Goal: Check status: Check status

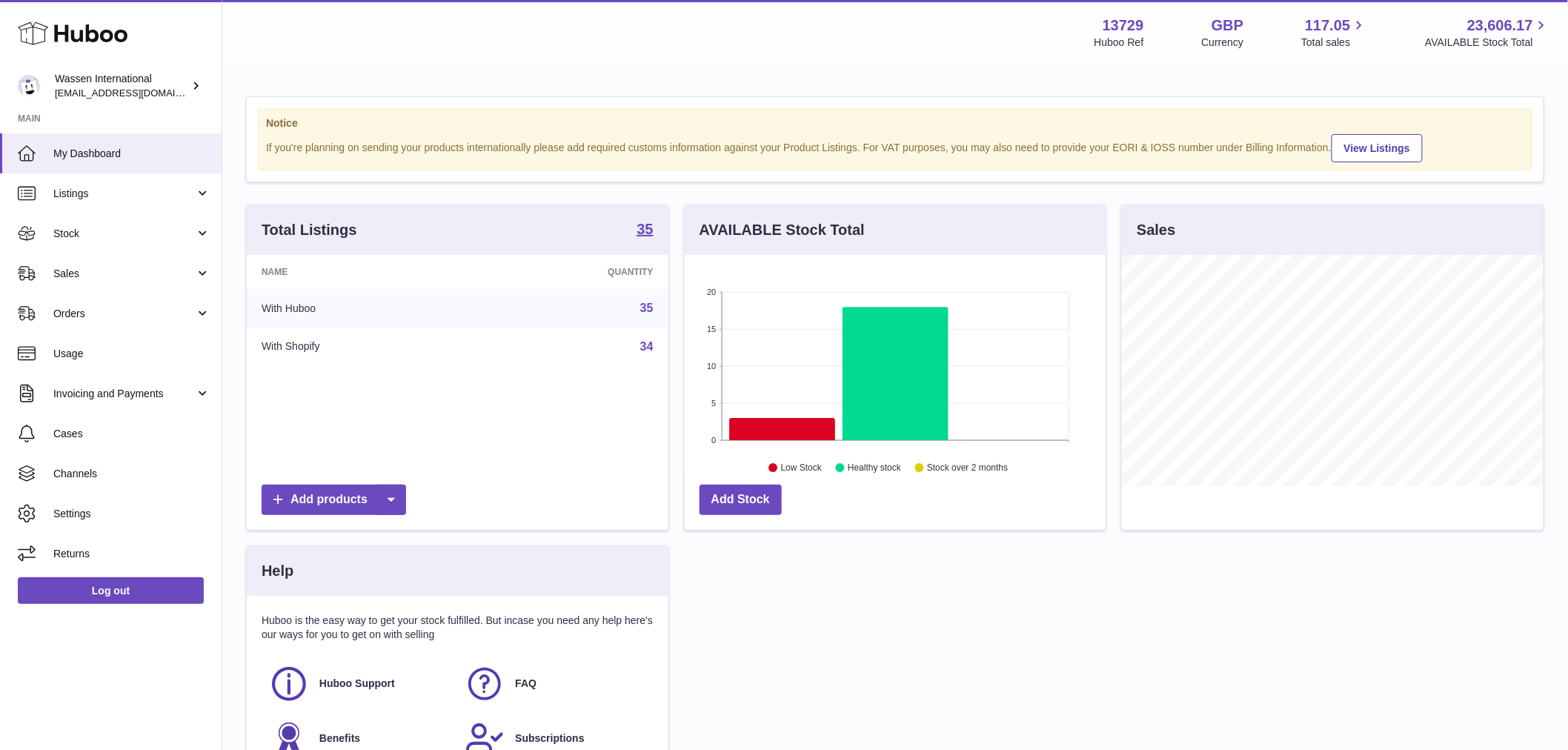
scroll to position [231, 421]
click at [92, 282] on link "Sales" at bounding box center [110, 273] width 221 height 40
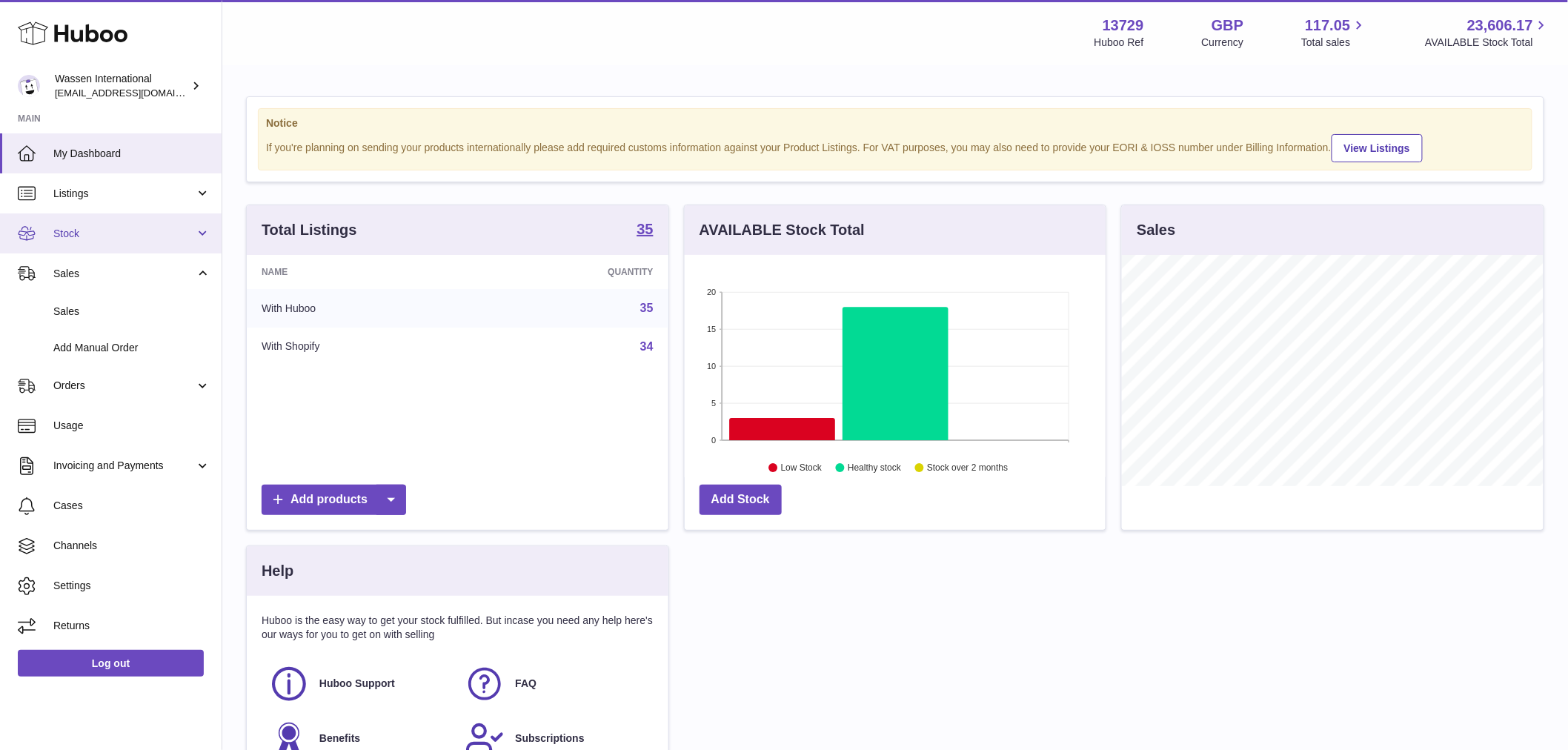
click at [107, 227] on span "Stock" at bounding box center [123, 234] width 141 height 14
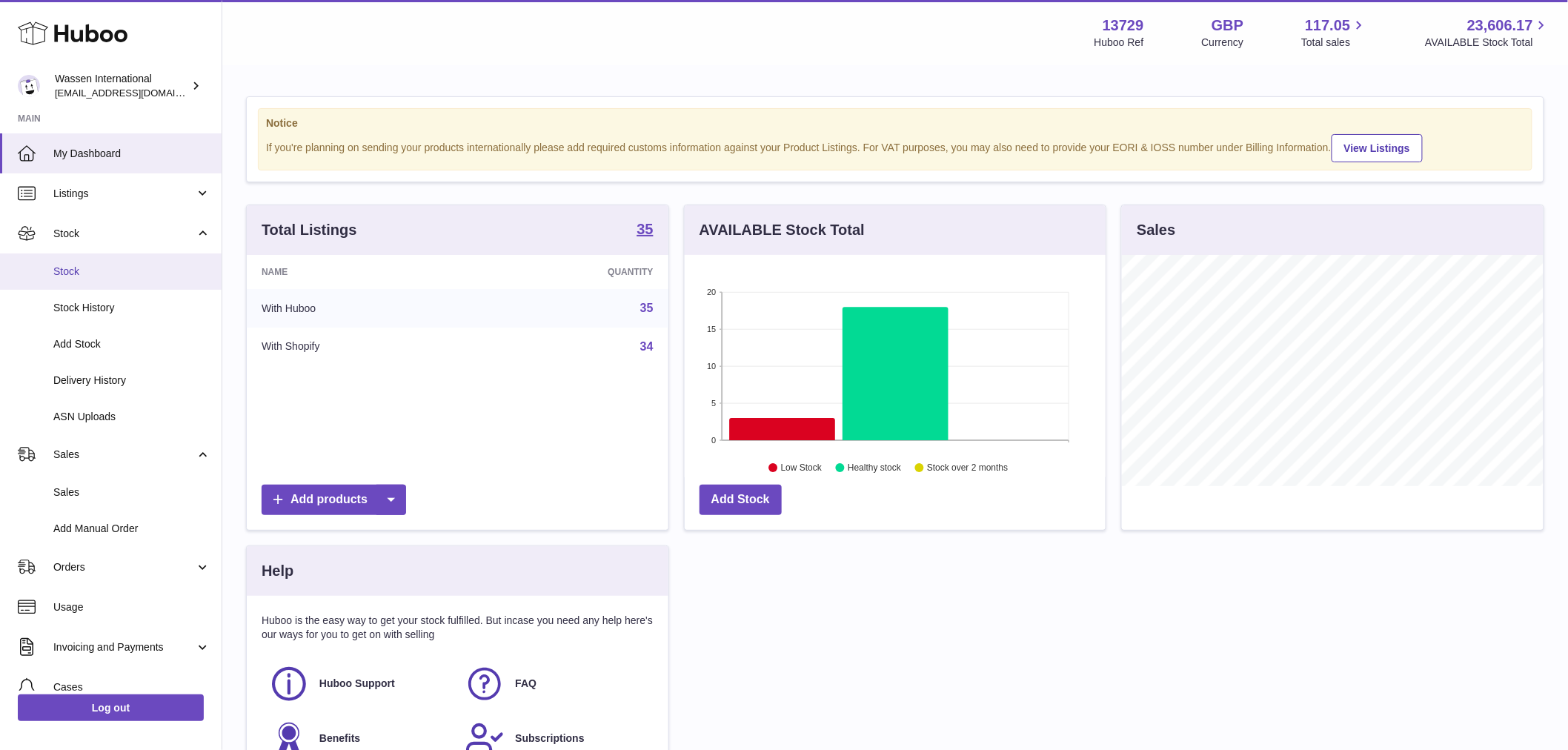
click at [95, 269] on span "Stock" at bounding box center [131, 271] width 157 height 14
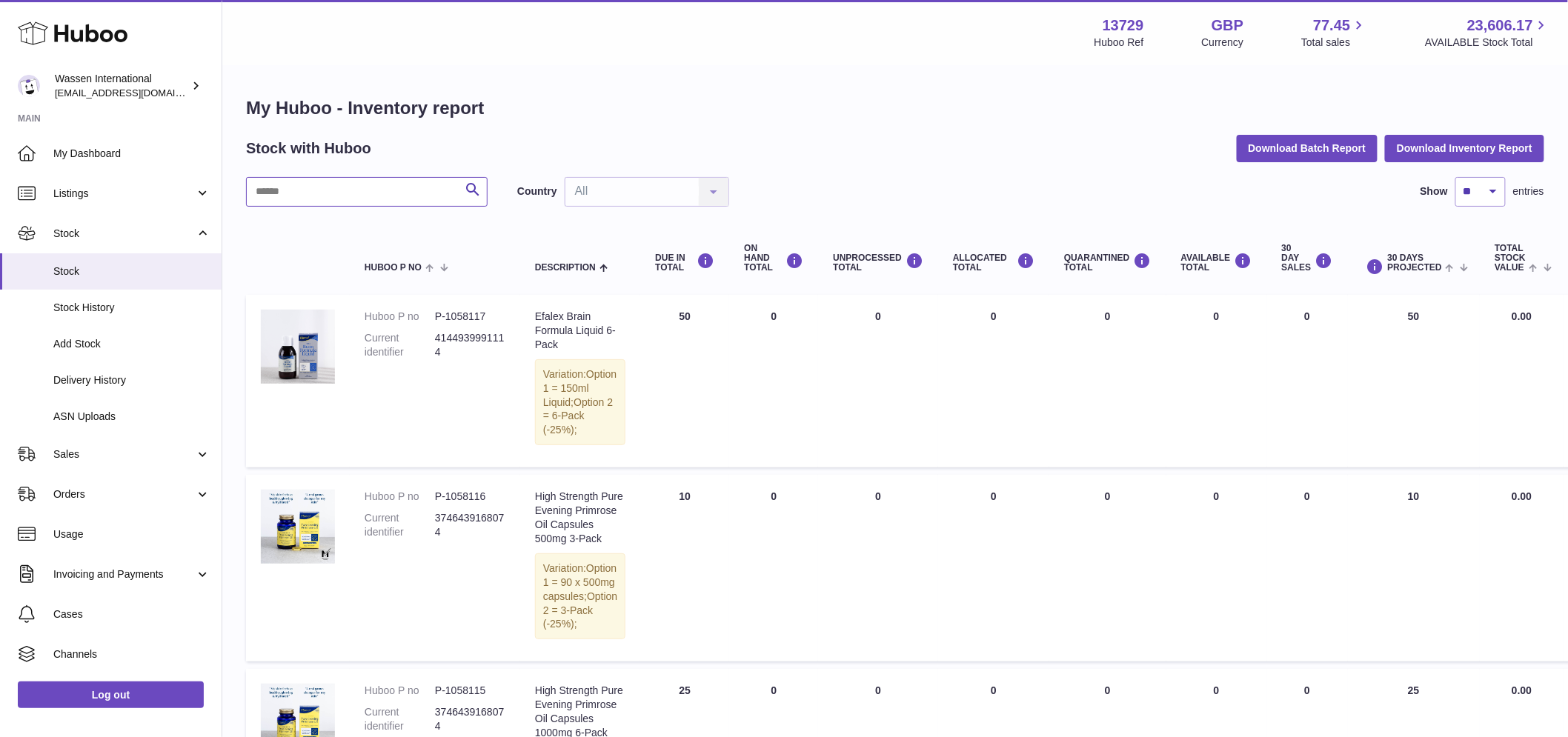
click at [395, 190] on input "text" at bounding box center [367, 192] width 242 height 29
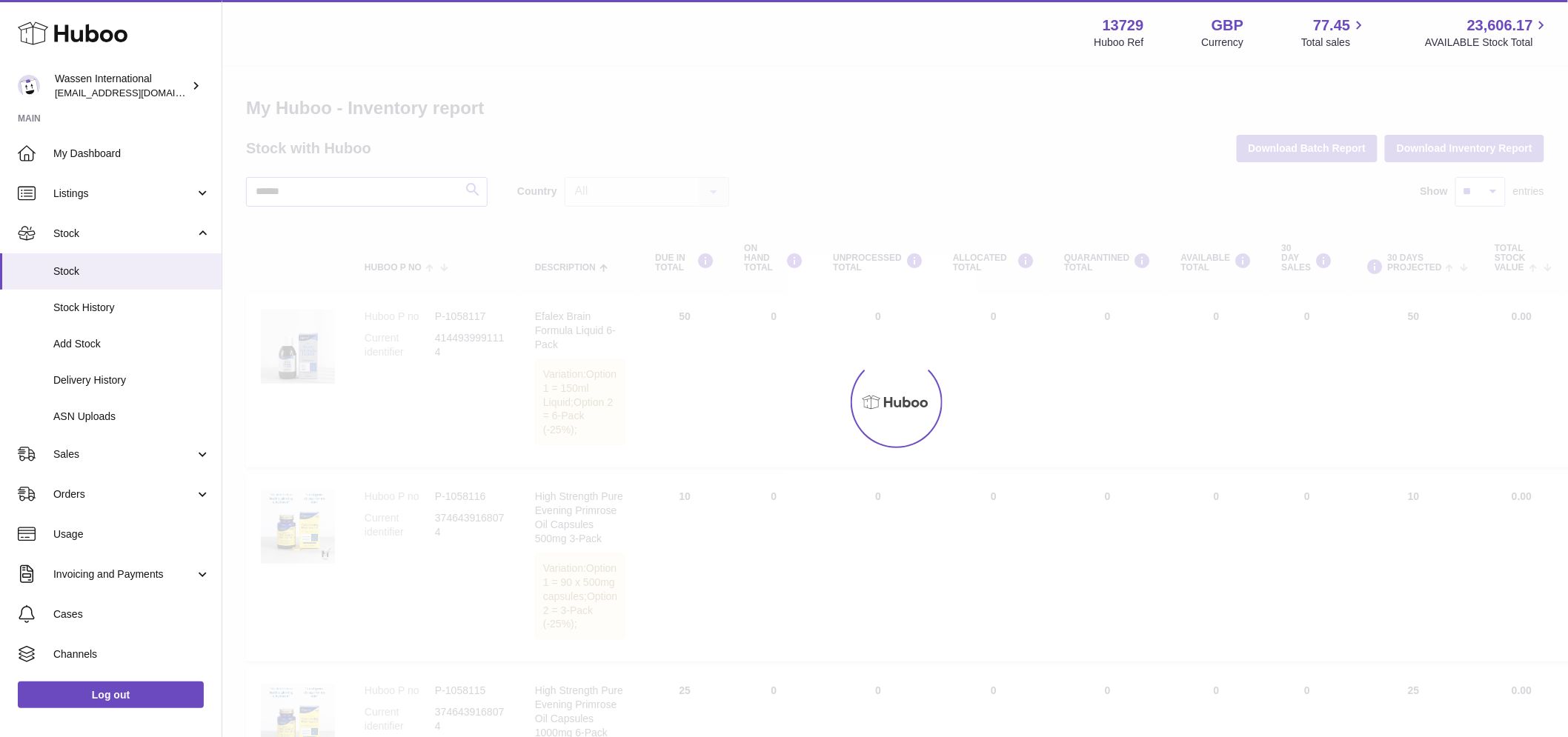
type input "******"
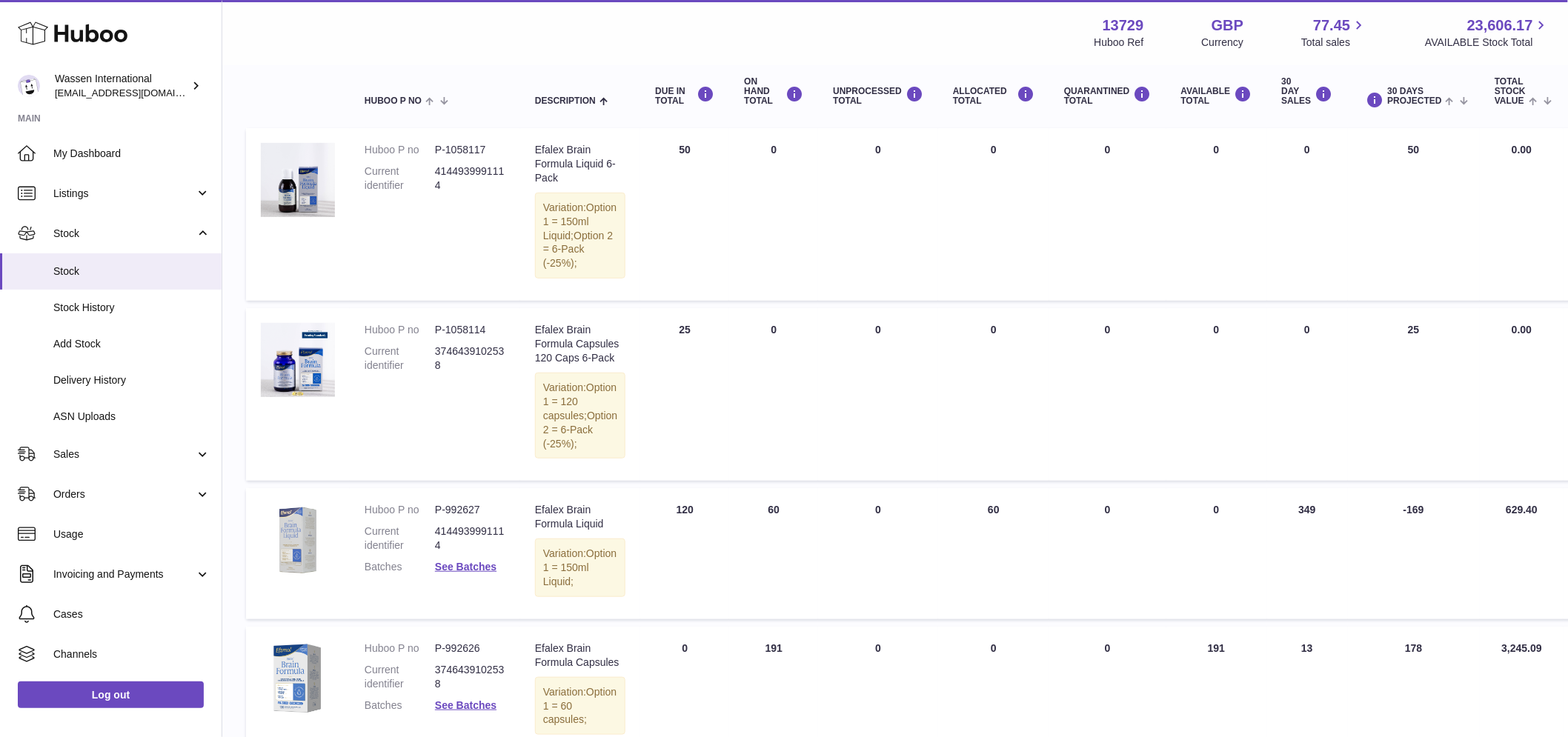
scroll to position [329, 0]
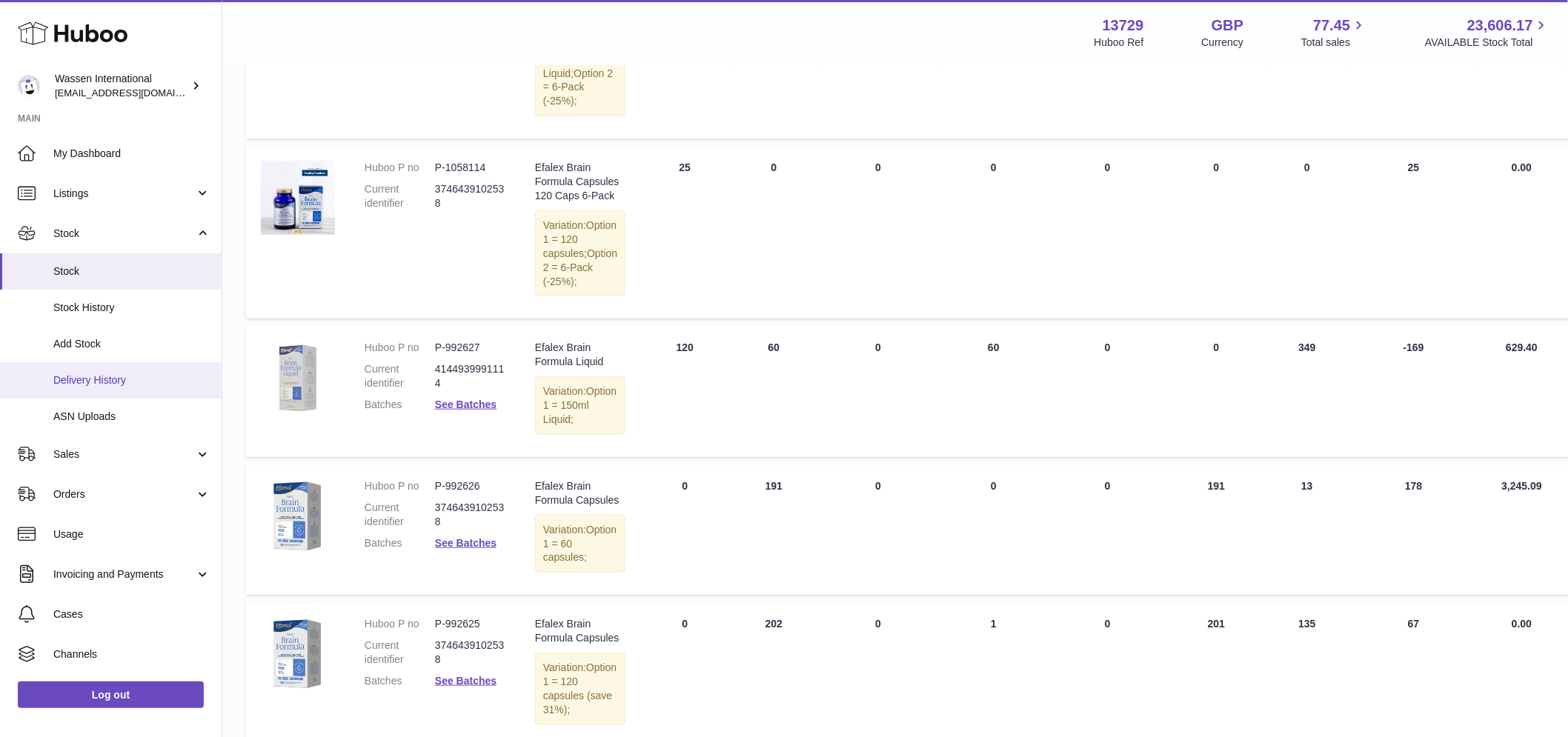
click at [96, 371] on link "Delivery History" at bounding box center [110, 380] width 221 height 36
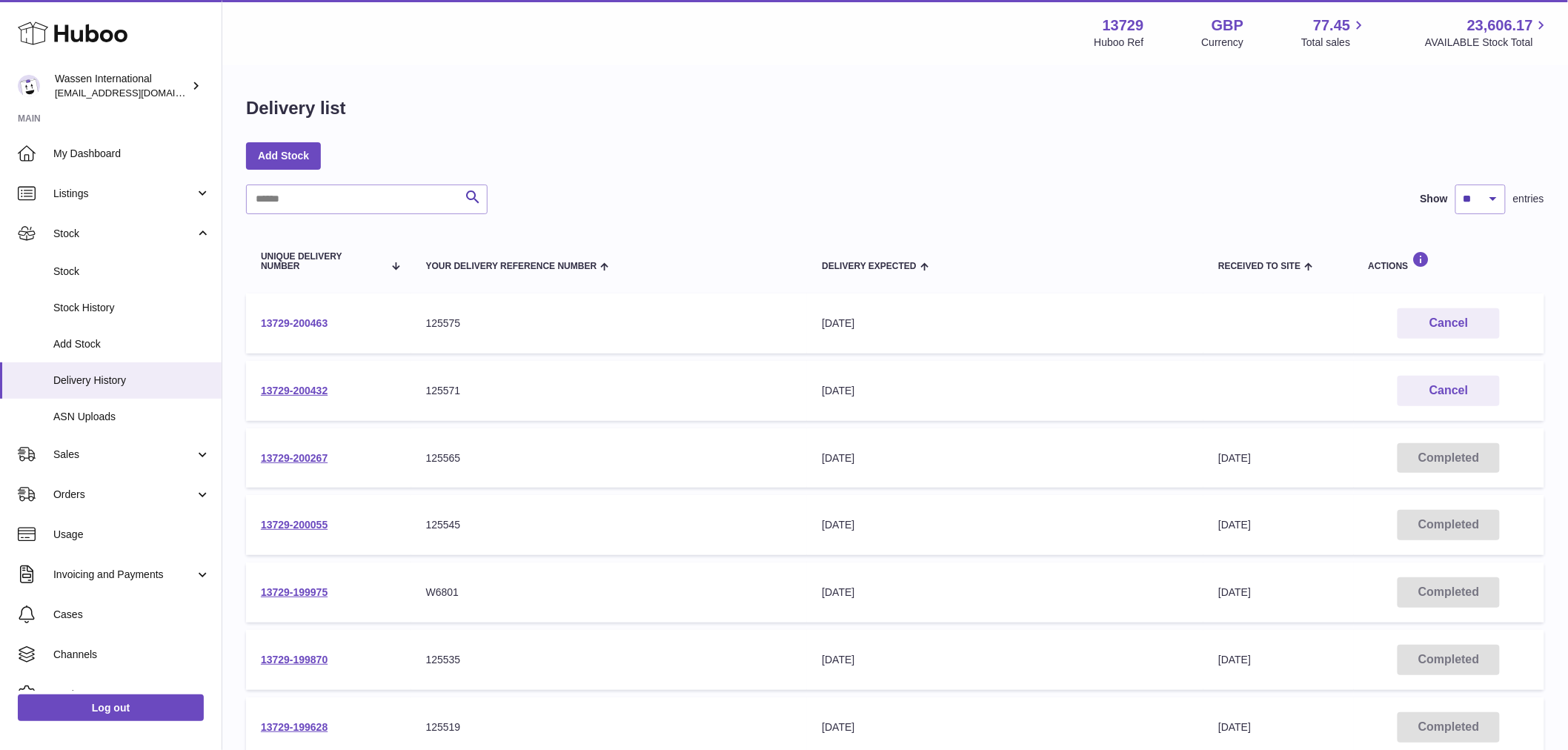
click at [301, 324] on link "13729-200463" at bounding box center [294, 323] width 67 height 12
